Goal: Contribute content

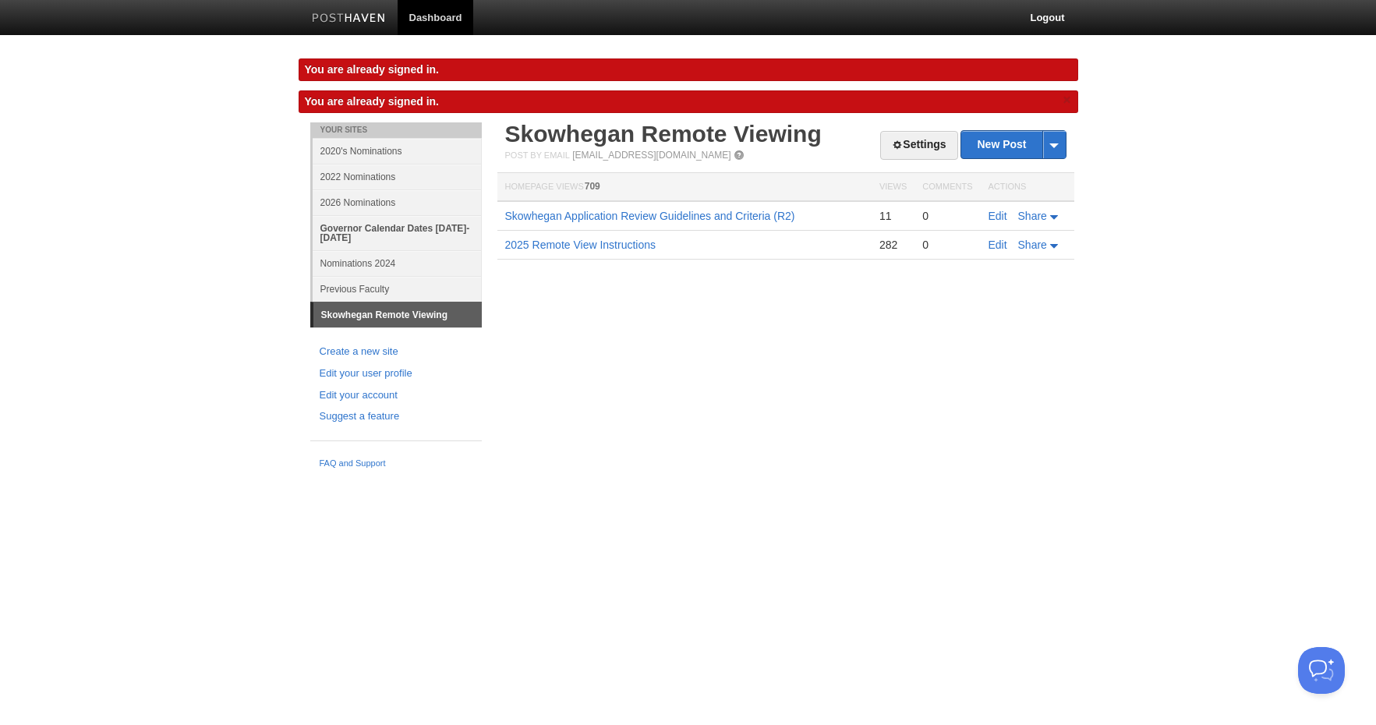
click at [404, 229] on link "Governor Calendar Dates [DATE]-[DATE]" at bounding box center [397, 232] width 169 height 35
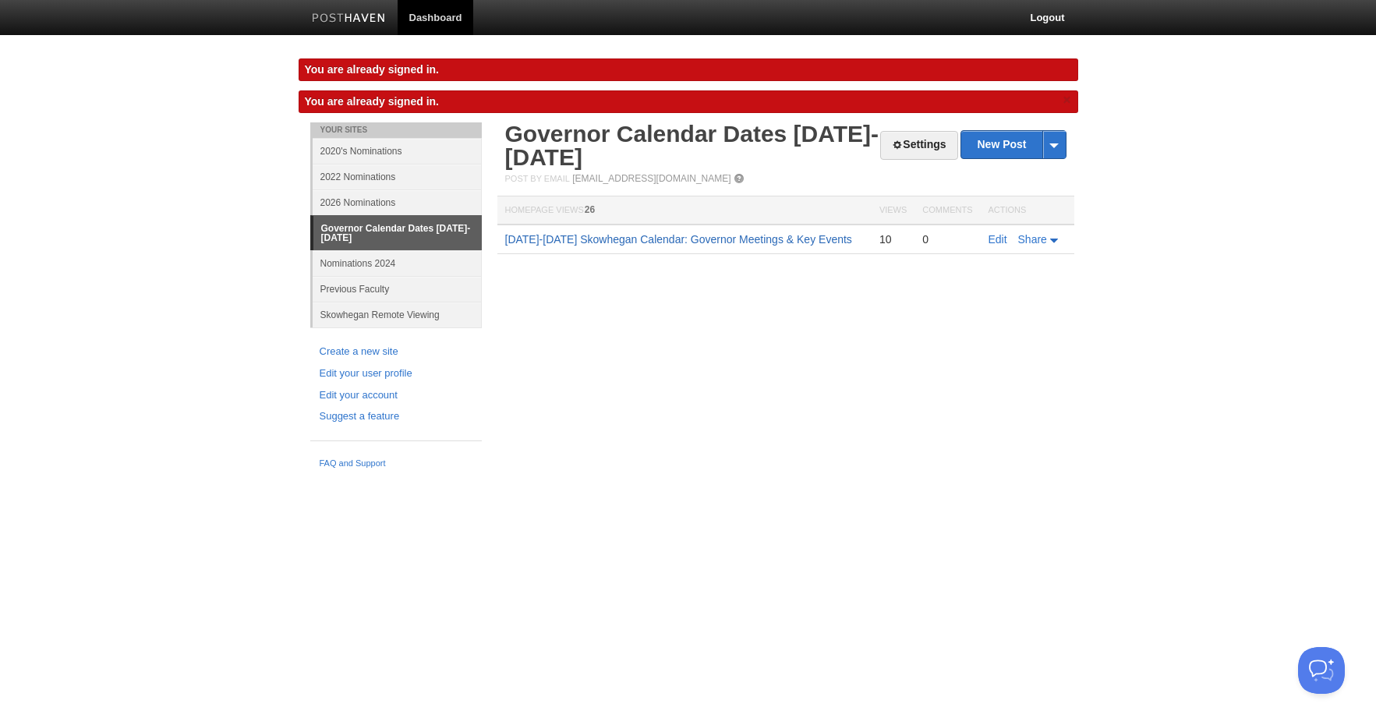
click at [575, 239] on link "[DATE]-[DATE] Skowhegan Calendar: Governor Meetings & Key Events" at bounding box center [678, 239] width 347 height 12
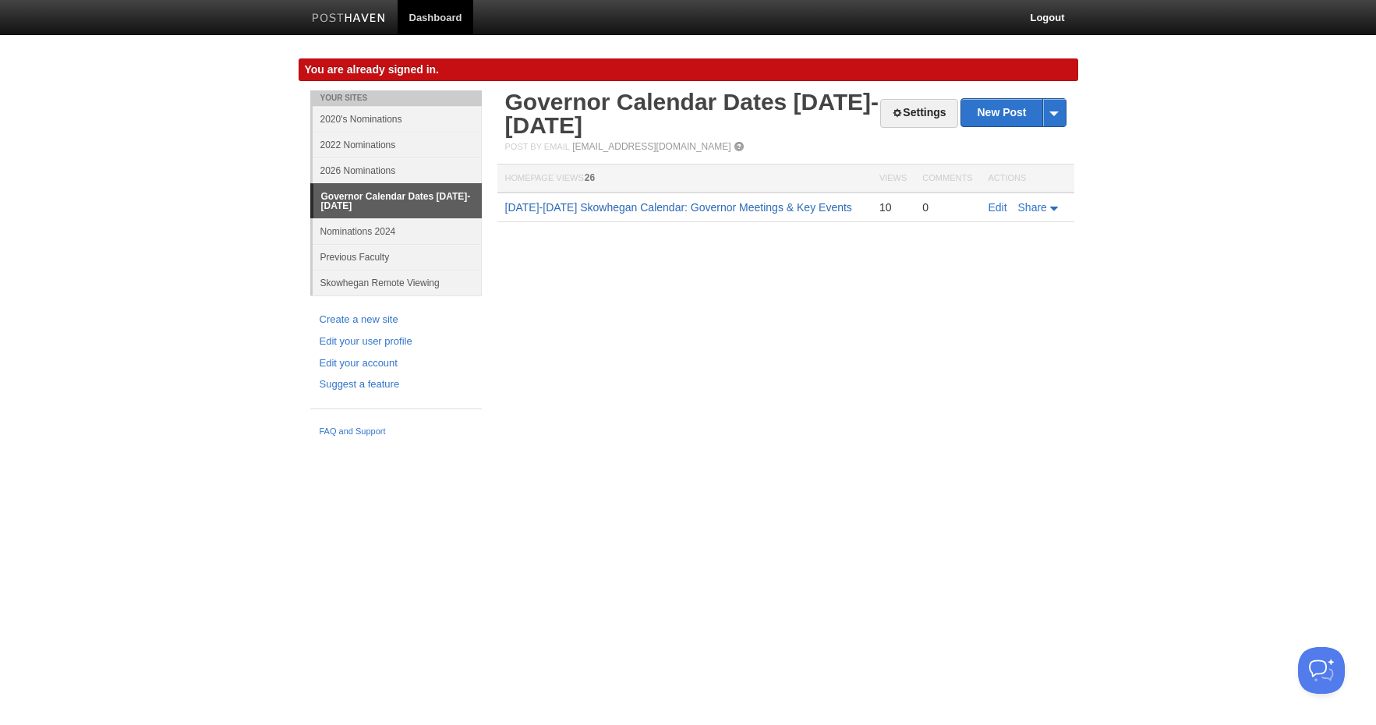
click at [597, 205] on link "[DATE]-[DATE] Skowhegan Calendar: Governor Meetings & Key Events" at bounding box center [678, 207] width 347 height 12
click at [706, 207] on link "[DATE]-[DATE] Skowhegan Calendar: Governor Meetings & Key Events" at bounding box center [678, 207] width 347 height 12
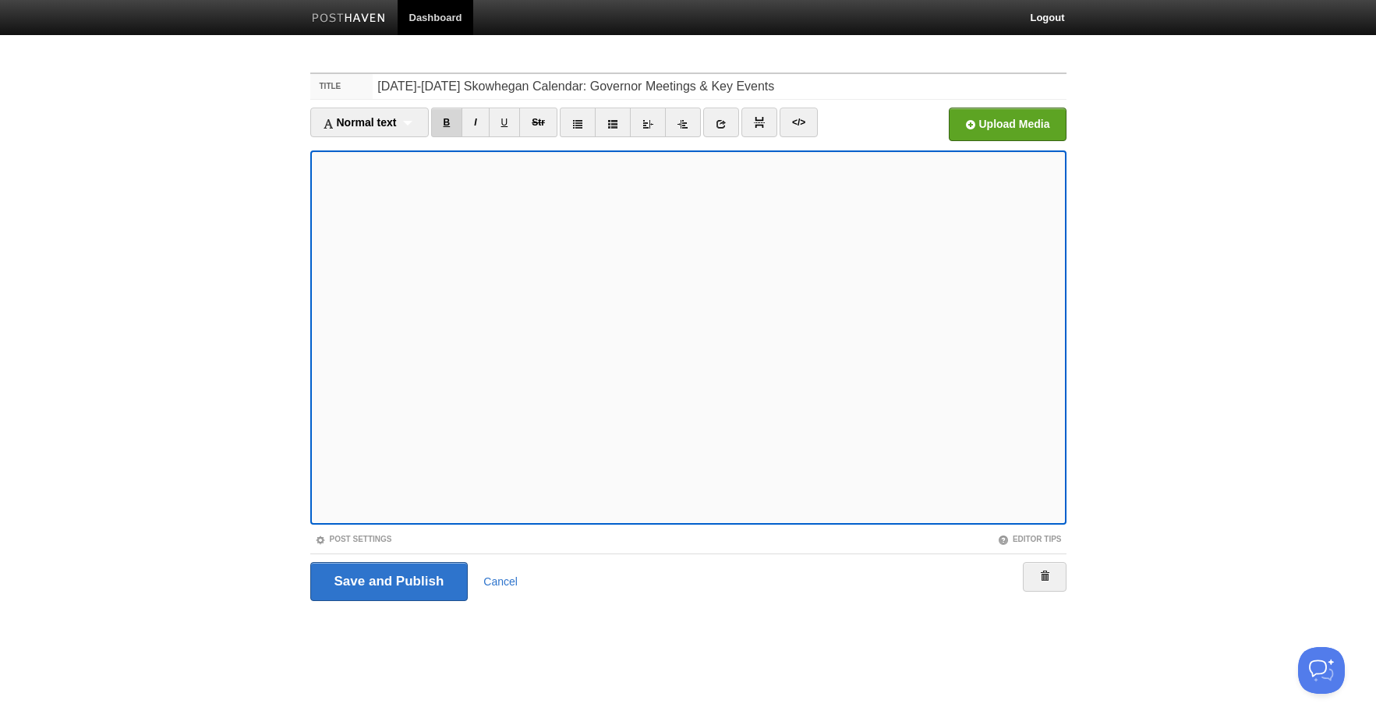
click at [448, 119] on link "B" at bounding box center [447, 123] width 32 height 30
drag, startPoint x: 455, startPoint y: 119, endPoint x: 463, endPoint y: 147, distance: 29.9
click at [455, 119] on link "B" at bounding box center [447, 123] width 32 height 30
click at [314, 348] on iframe at bounding box center [688, 337] width 756 height 374
click at [458, 124] on link "B" at bounding box center [447, 123] width 32 height 30
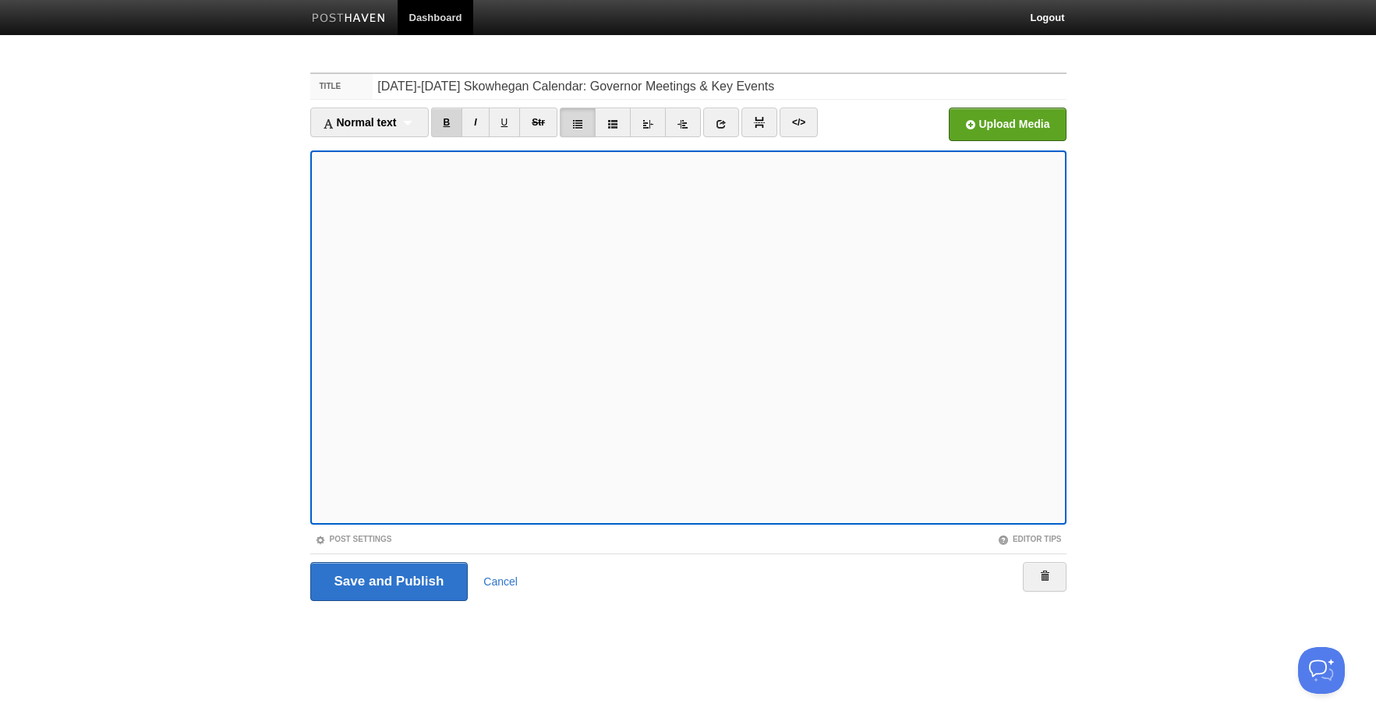
click at [453, 123] on link "B" at bounding box center [447, 123] width 32 height 30
click at [437, 580] on input "Save and Publish" at bounding box center [389, 581] width 158 height 39
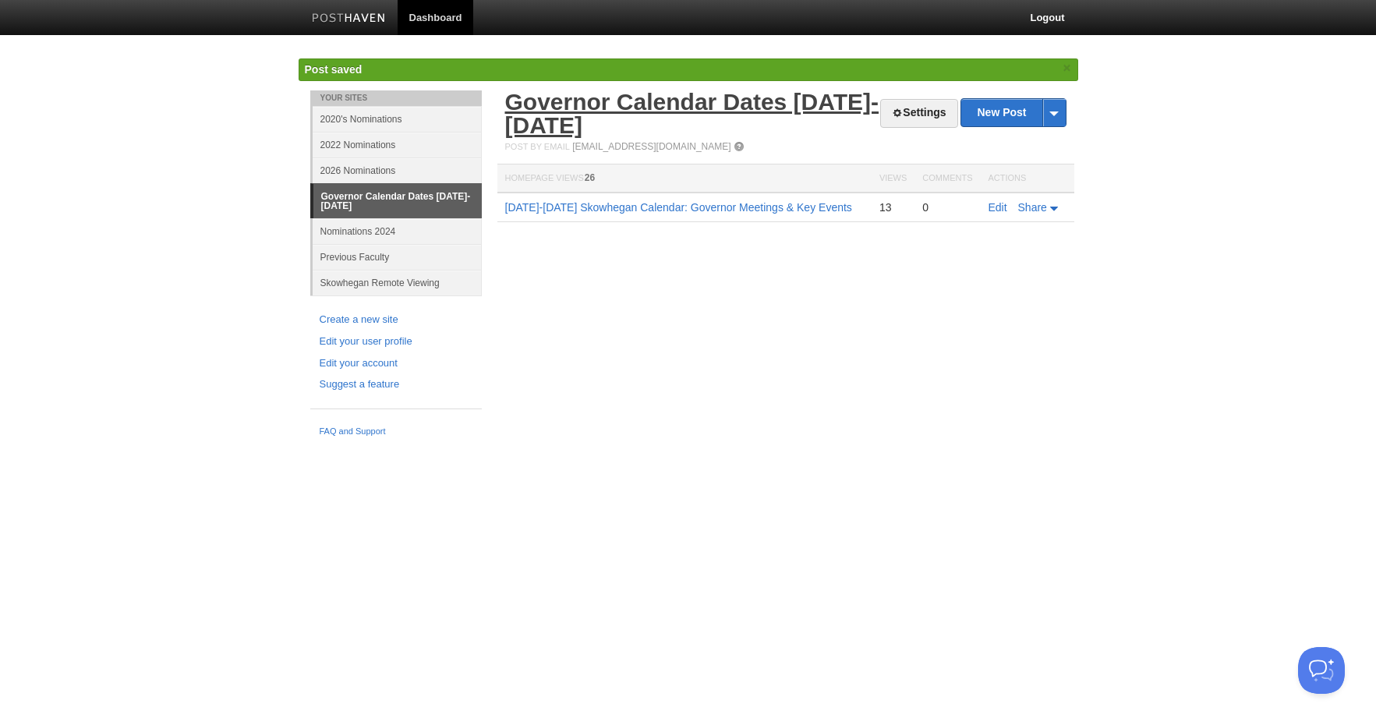
click at [763, 105] on link "Governor Calendar Dates [DATE]-[DATE]" at bounding box center [692, 113] width 374 height 49
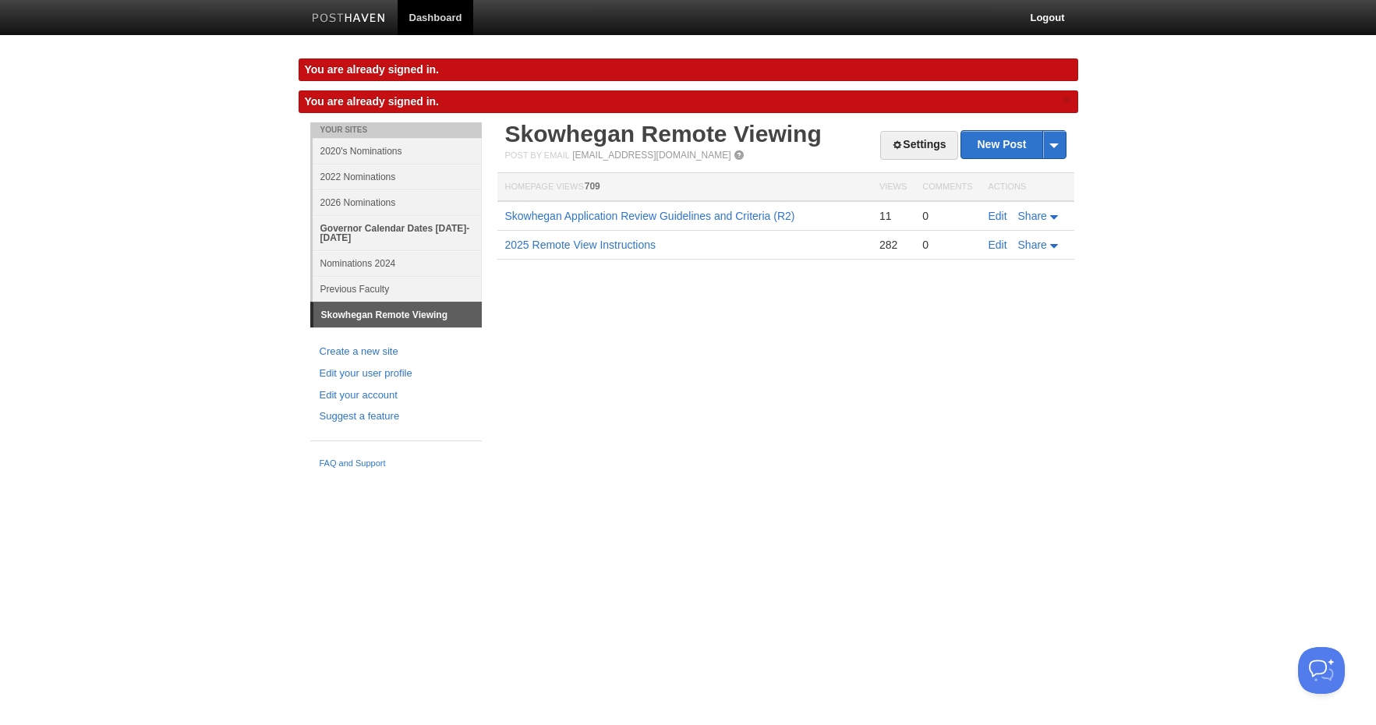
click at [366, 231] on link "Governor Calendar Dates [DATE]-[DATE]" at bounding box center [397, 232] width 169 height 35
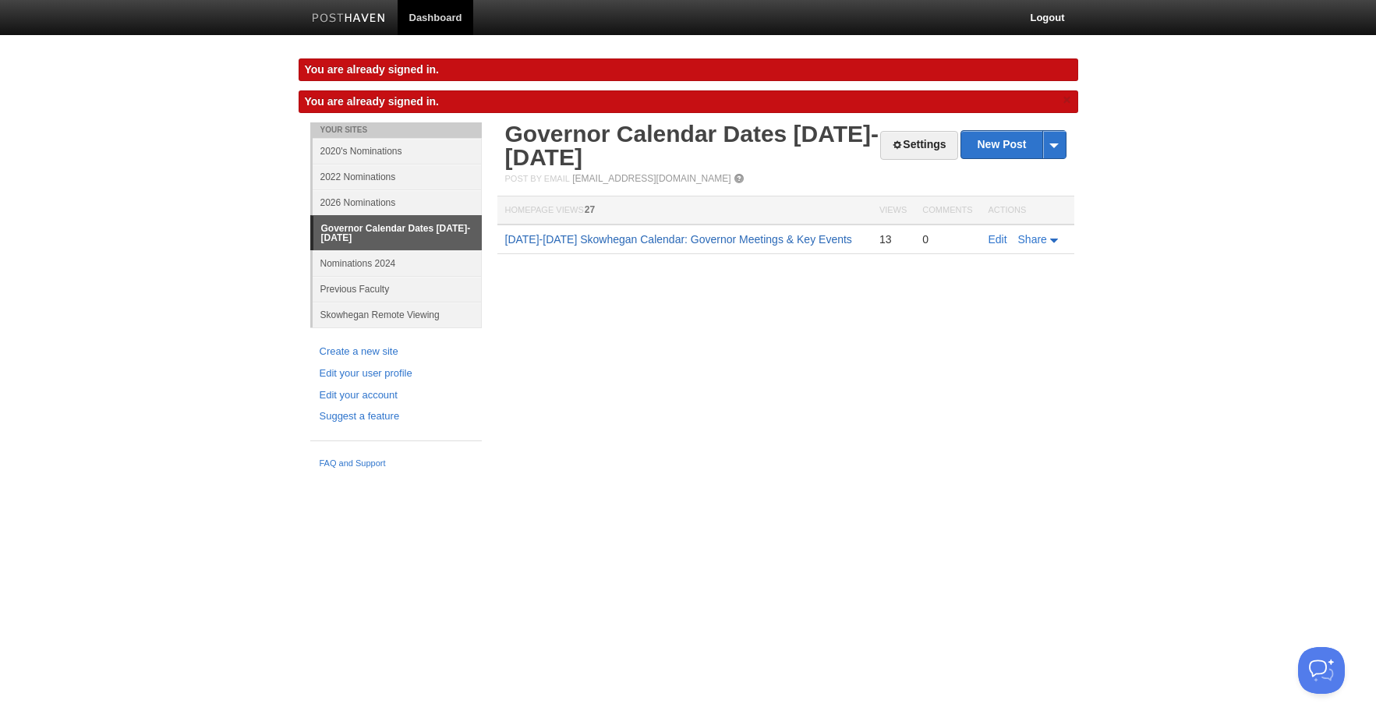
click at [640, 240] on link "[DATE]-[DATE] Skowhegan Calendar: Governor Meetings & Key Events" at bounding box center [678, 239] width 347 height 12
